Goal: Subscribe to service/newsletter

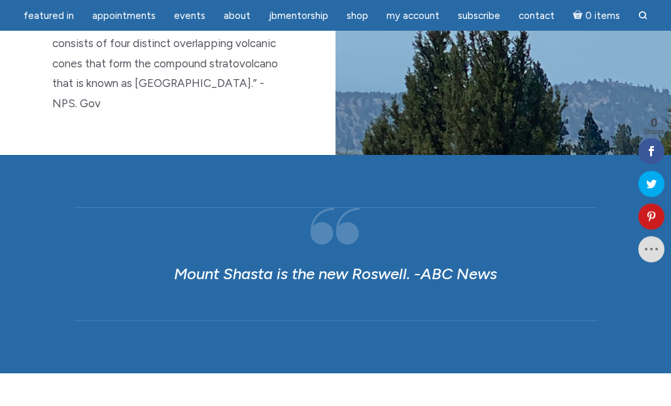
scroll to position [853, 0]
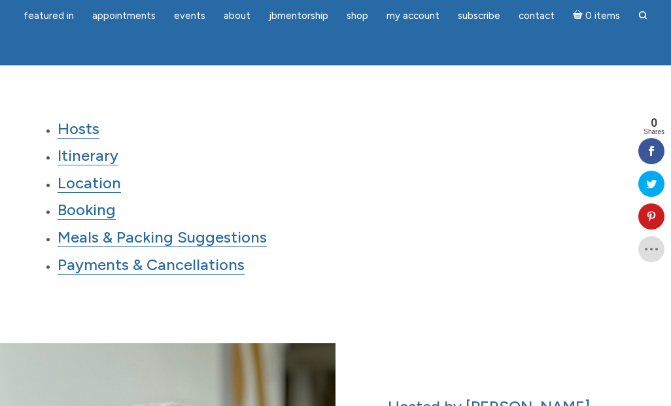
click at [78, 158] on link "Itinerary" at bounding box center [88, 156] width 61 height 20
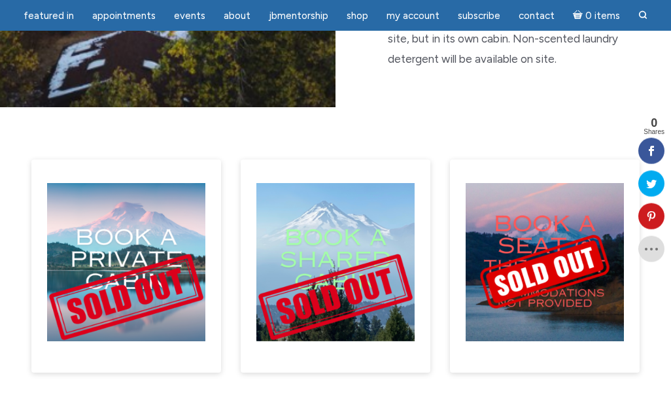
scroll to position [7601, 0]
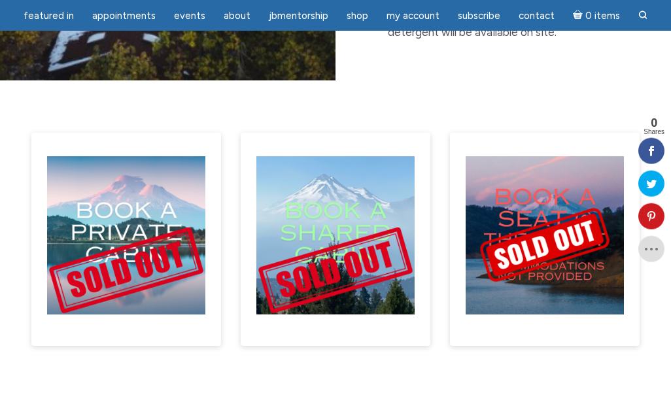
click at [92, 156] on img "main" at bounding box center [126, 235] width 158 height 158
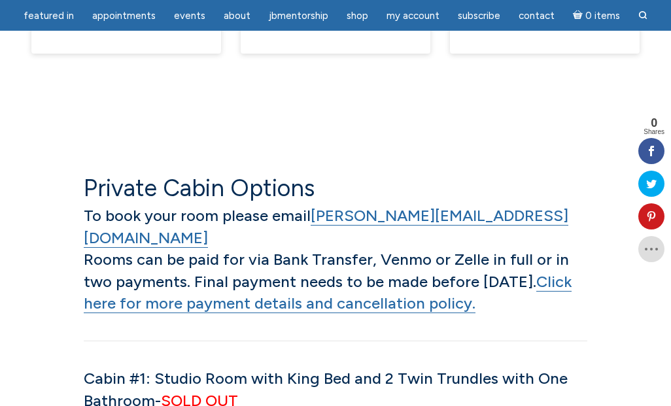
scroll to position [7900, 0]
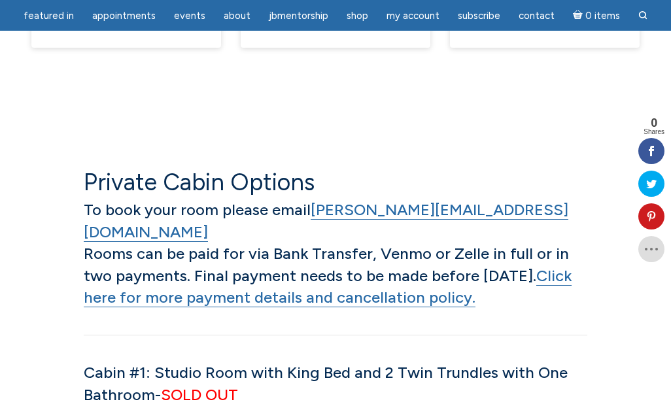
click at [123, 266] on link "Click here for more payment details and cancellation policy." at bounding box center [328, 287] width 488 height 42
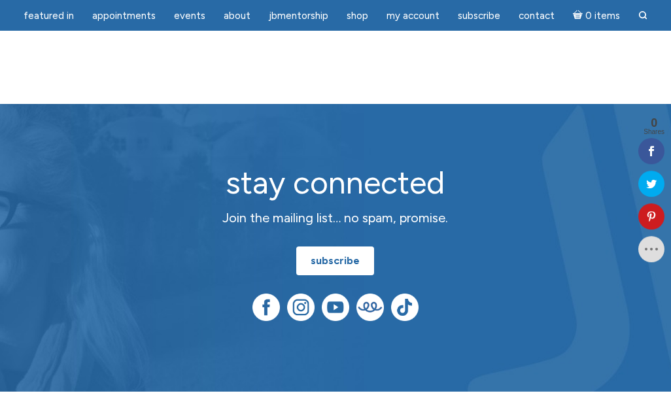
scroll to position [13174, 0]
click at [344, 247] on link "subscribe" at bounding box center [335, 261] width 78 height 29
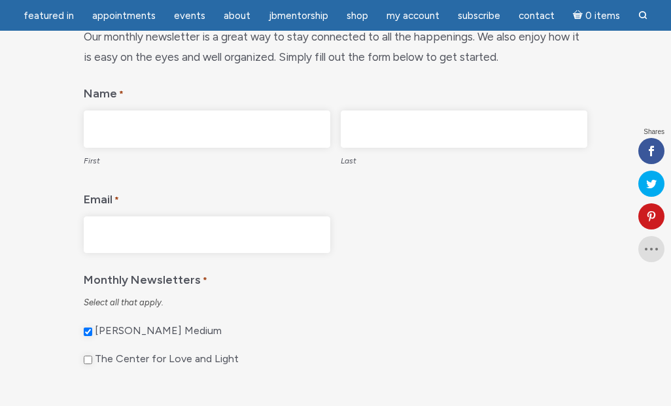
scroll to position [186, 0]
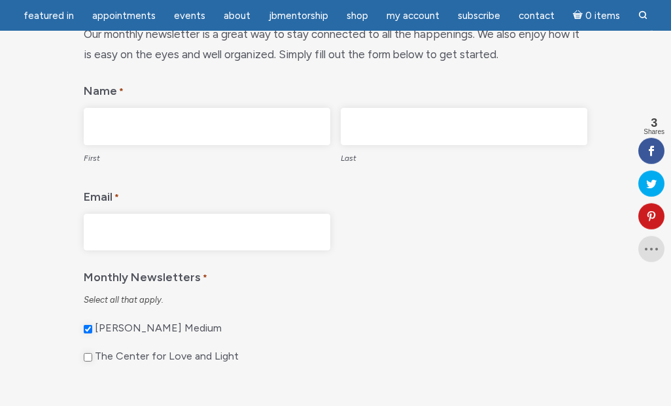
click at [118, 126] on input "First" at bounding box center [207, 126] width 247 height 37
type input "Shannon"
click at [490, 126] on input "Last" at bounding box center [464, 126] width 247 height 37
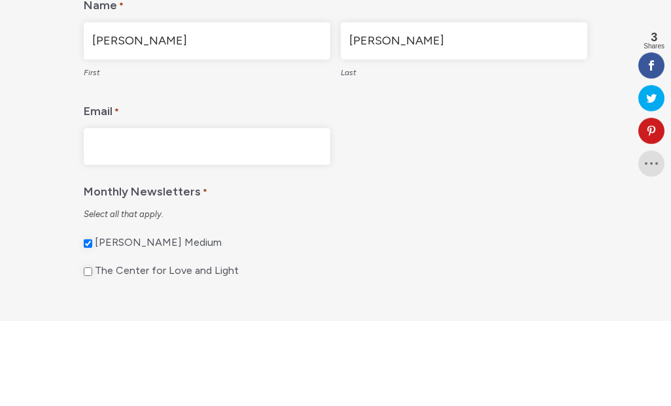
type input "Kelly"
click at [121, 214] on input "Email *" at bounding box center [207, 232] width 247 height 37
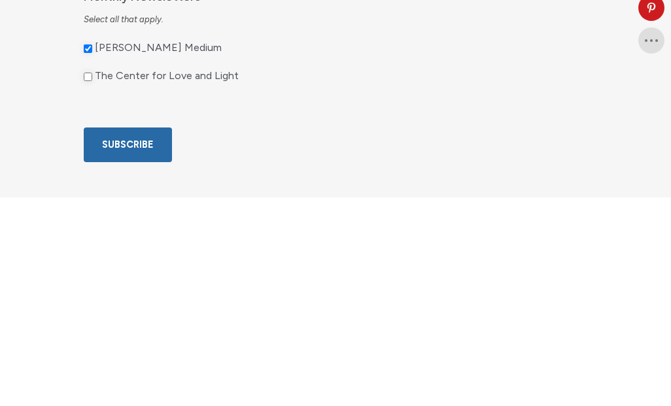
type input "shannonkelly363@yahoo.com"
click at [92, 281] on input "The Center for Love and Light" at bounding box center [88, 285] width 9 height 9
checkbox input "true"
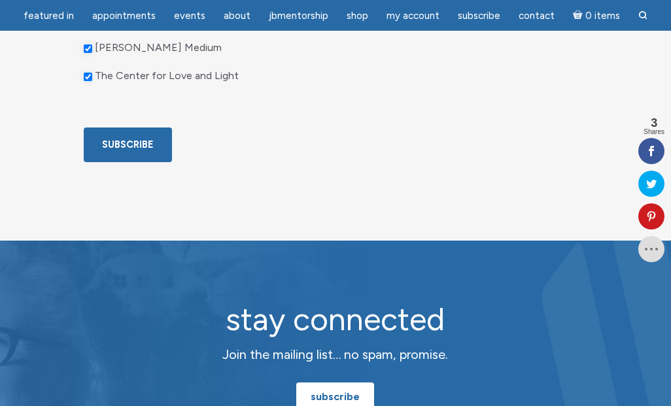
click at [113, 162] on input "Subscribe" at bounding box center [128, 145] width 88 height 35
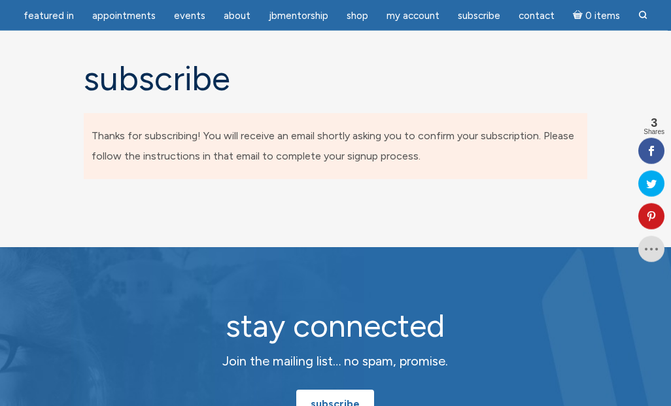
scroll to position [0, 0]
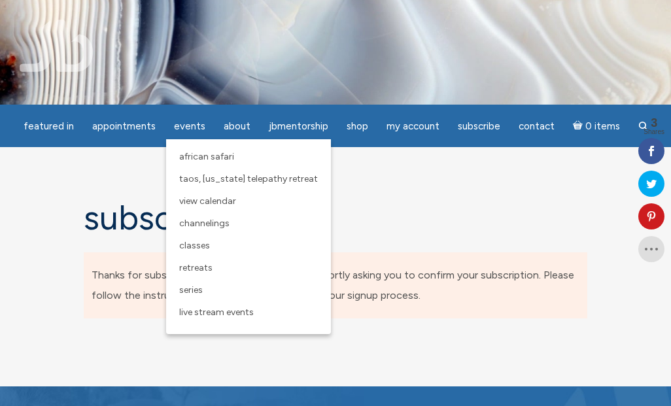
click at [197, 180] on span "Taos, [US_STATE] Telepathy Retreat" at bounding box center [248, 178] width 139 height 11
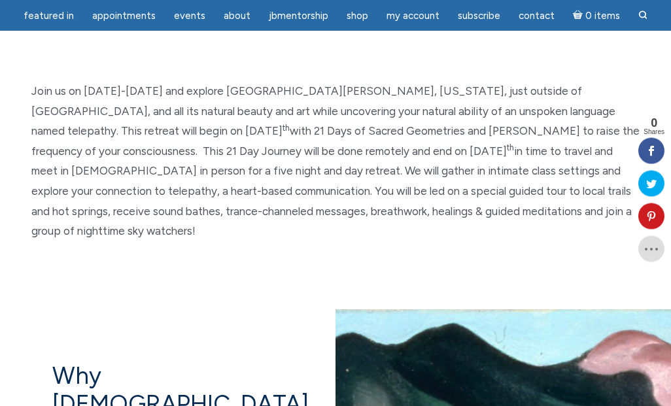
scroll to position [475, 0]
